Goal: Task Accomplishment & Management: Complete application form

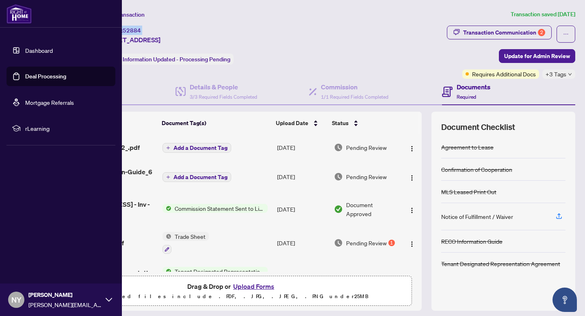
click at [21, 13] on img at bounding box center [19, 14] width 25 height 20
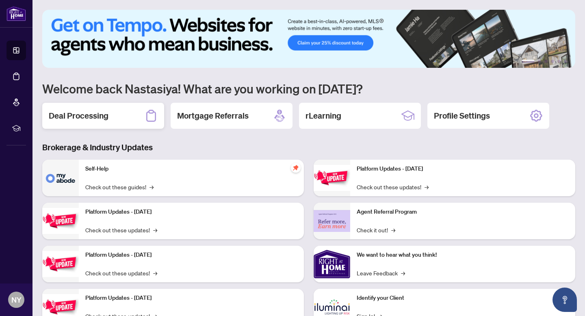
click at [122, 108] on div "Deal Processing" at bounding box center [103, 116] width 122 height 26
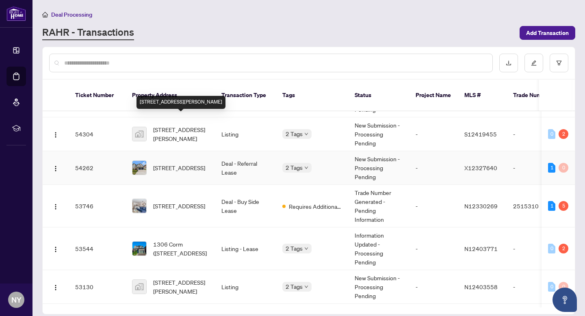
scroll to position [33, 0]
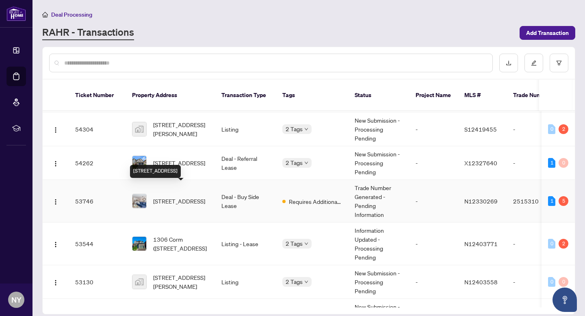
click at [169, 197] on span "[STREET_ADDRESS]" at bounding box center [179, 201] width 52 height 9
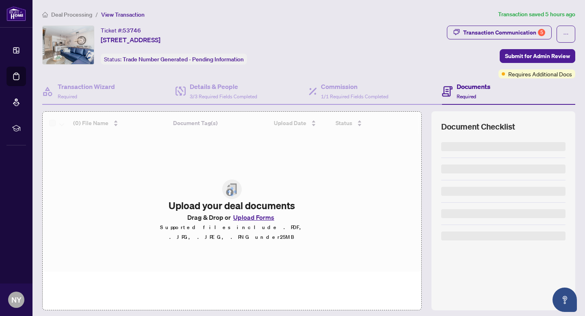
scroll to position [24, 0]
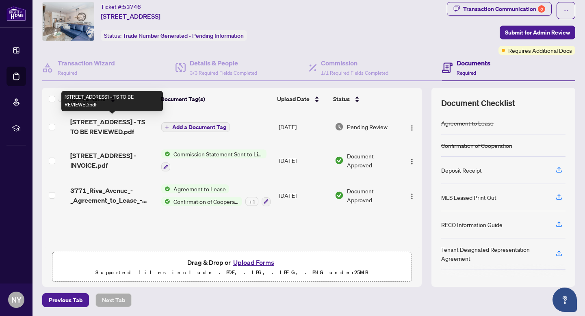
click at [106, 128] on span "[STREET_ADDRESS] - TS TO BE REVIEWED.pdf" at bounding box center [112, 127] width 85 height 20
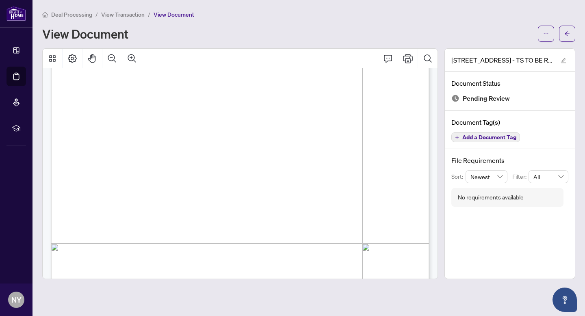
scroll to position [143, 0]
click at [547, 35] on icon "ellipsis" at bounding box center [546, 34] width 6 height 6
click at [501, 51] on span "Download" at bounding box center [517, 51] width 62 height 9
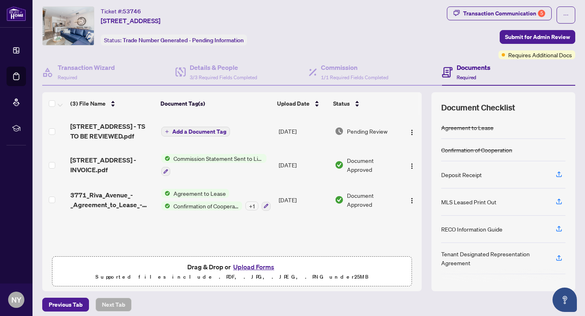
scroll to position [20, 0]
click at [236, 261] on button "Upload Forms" at bounding box center [254, 266] width 46 height 11
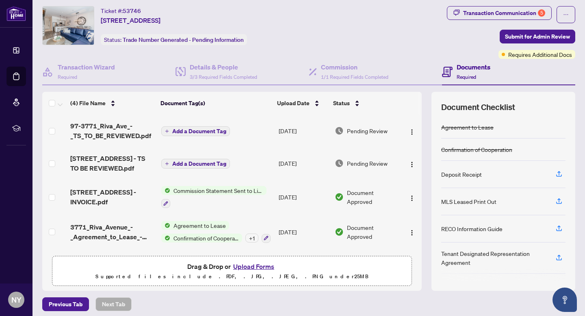
click at [247, 265] on button "Upload Forms" at bounding box center [254, 266] width 46 height 11
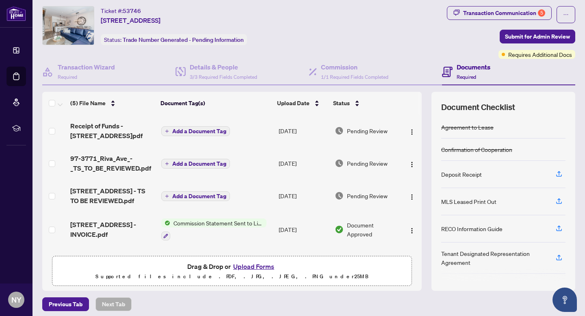
scroll to position [32, 0]
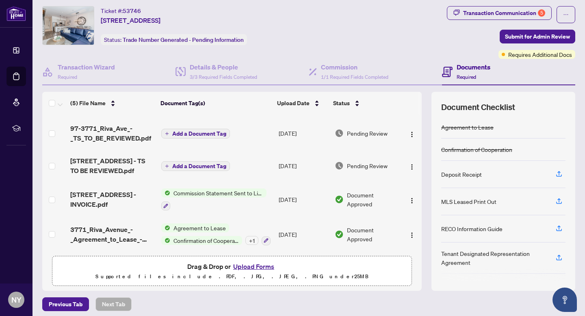
click at [249, 265] on button "Upload Forms" at bounding box center [254, 266] width 46 height 11
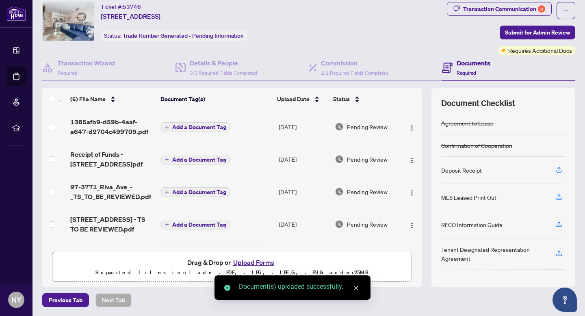
scroll to position [64, 0]
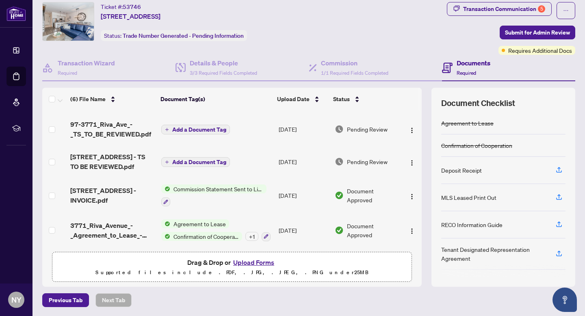
click at [513, 16] on span "Transaction Communication 5" at bounding box center [499, 10] width 105 height 17
click at [507, 11] on div "Transaction Communication 5" at bounding box center [504, 8] width 82 height 13
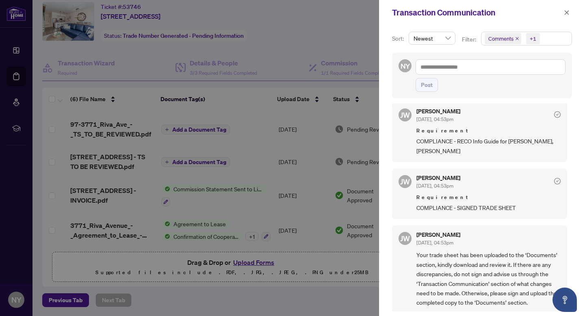
scroll to position [2, 0]
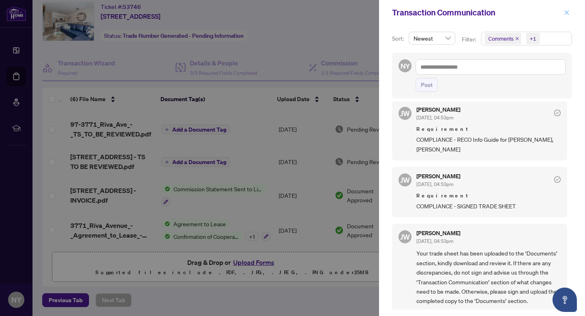
click at [568, 15] on icon "close" at bounding box center [567, 13] width 6 height 6
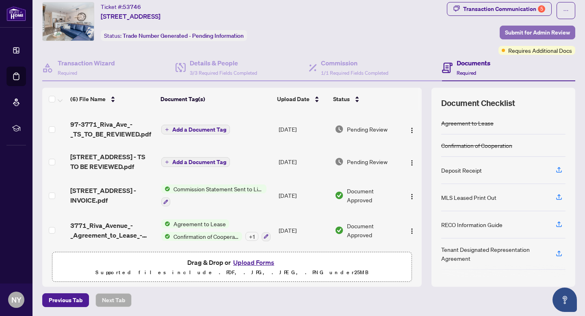
click at [523, 37] on span "Submit for Admin Review" at bounding box center [537, 32] width 65 height 13
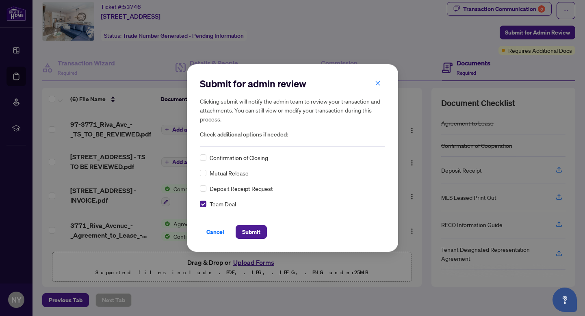
click at [199, 212] on div "Submit for admin review Clicking submit will notify the admin team to review yo…" at bounding box center [292, 157] width 211 height 187
click at [200, 199] on div "Confirmation of Closing Mutual Release Deposit Receipt Request Team Deal" at bounding box center [292, 180] width 185 height 55
click at [258, 224] on div "Cancel Submit" at bounding box center [292, 227] width 185 height 24
click at [250, 230] on span "Submit" at bounding box center [251, 232] width 18 height 13
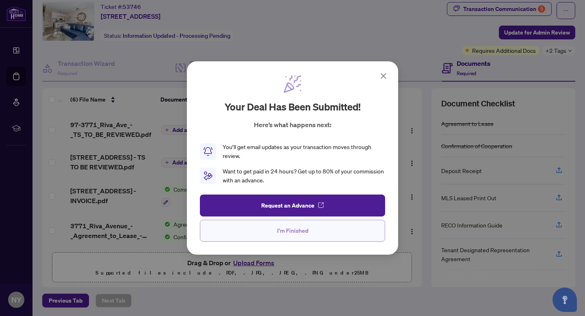
click at [286, 227] on span "I'm Finished" at bounding box center [292, 230] width 31 height 13
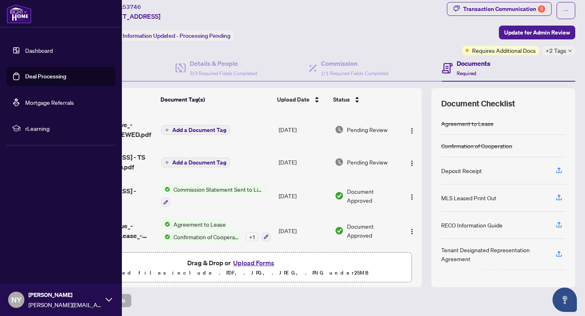
click at [22, 9] on img at bounding box center [19, 14] width 25 height 20
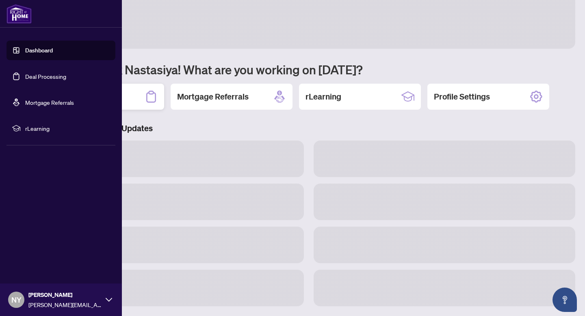
scroll to position [24, 0]
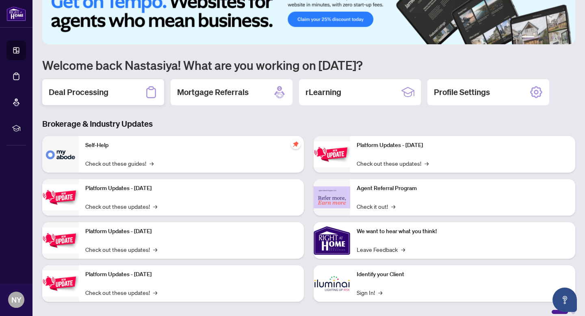
click at [120, 85] on div "Deal Processing" at bounding box center [103, 92] width 122 height 26
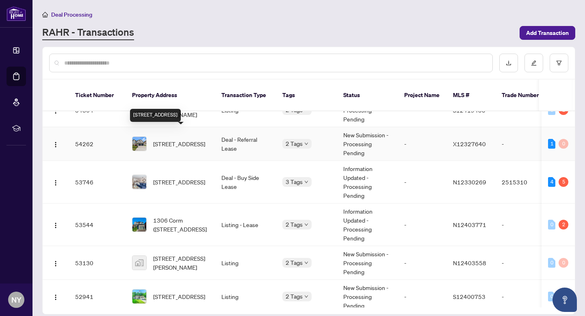
scroll to position [53, 0]
